Goal: Information Seeking & Learning: Learn about a topic

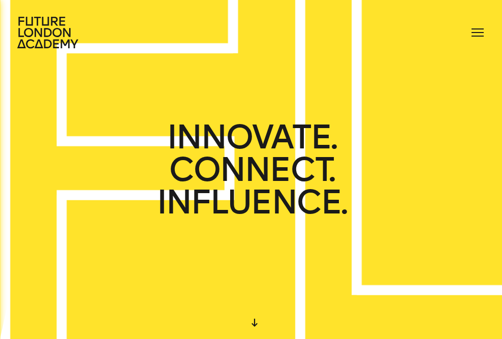
click at [476, 28] on span at bounding box center [478, 28] width 12 height 1
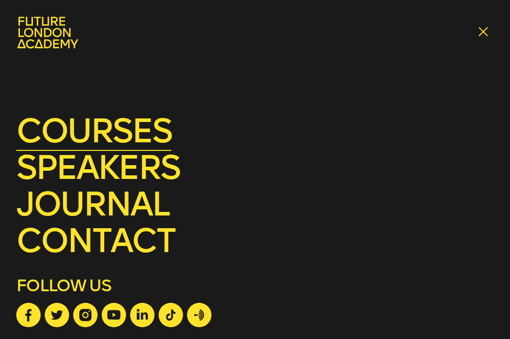
click at [146, 133] on link "courses" at bounding box center [93, 131] width 155 height 40
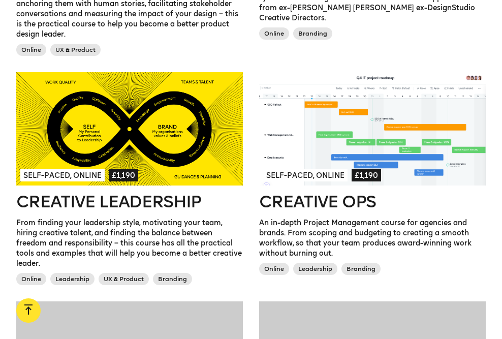
scroll to position [691, 0]
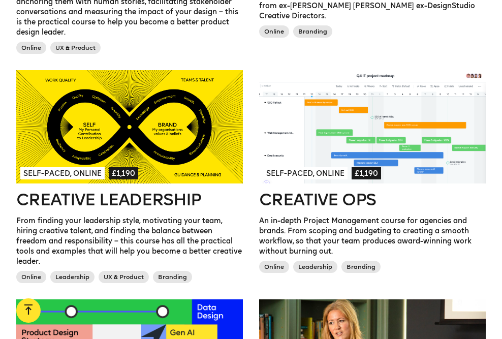
click at [133, 198] on h2 "Creative Leadership" at bounding box center [129, 200] width 227 height 16
